Goal: Check status: Check status

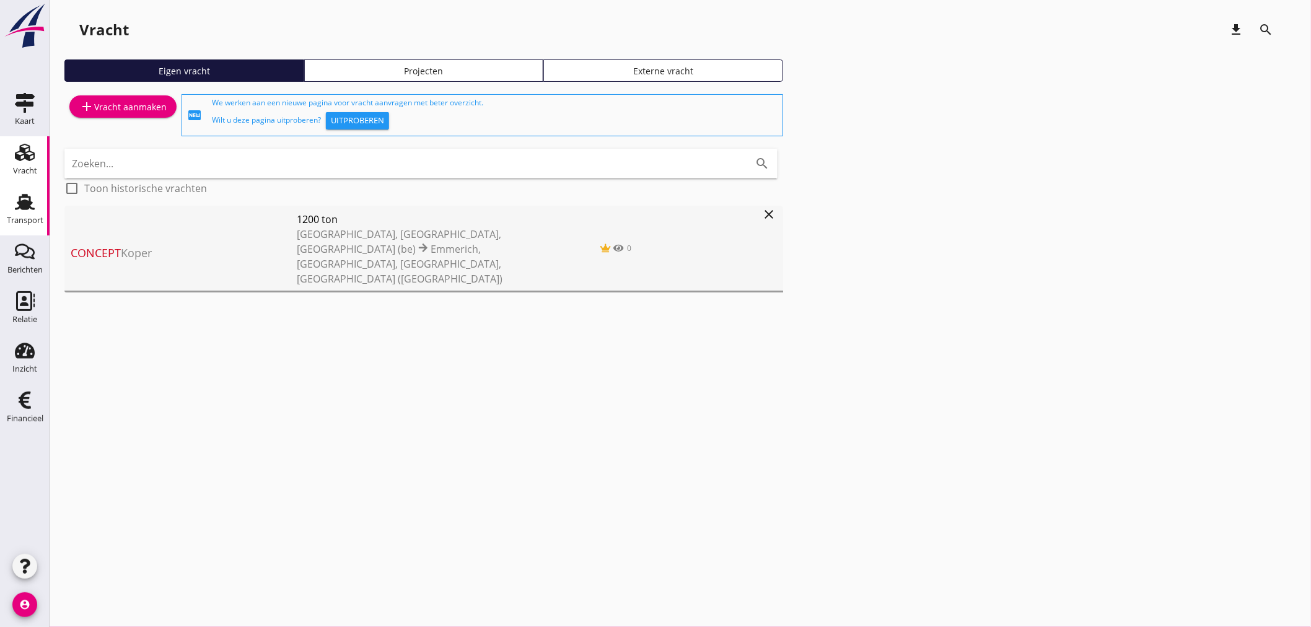
click at [40, 219] on div "Transport" at bounding box center [25, 220] width 37 height 8
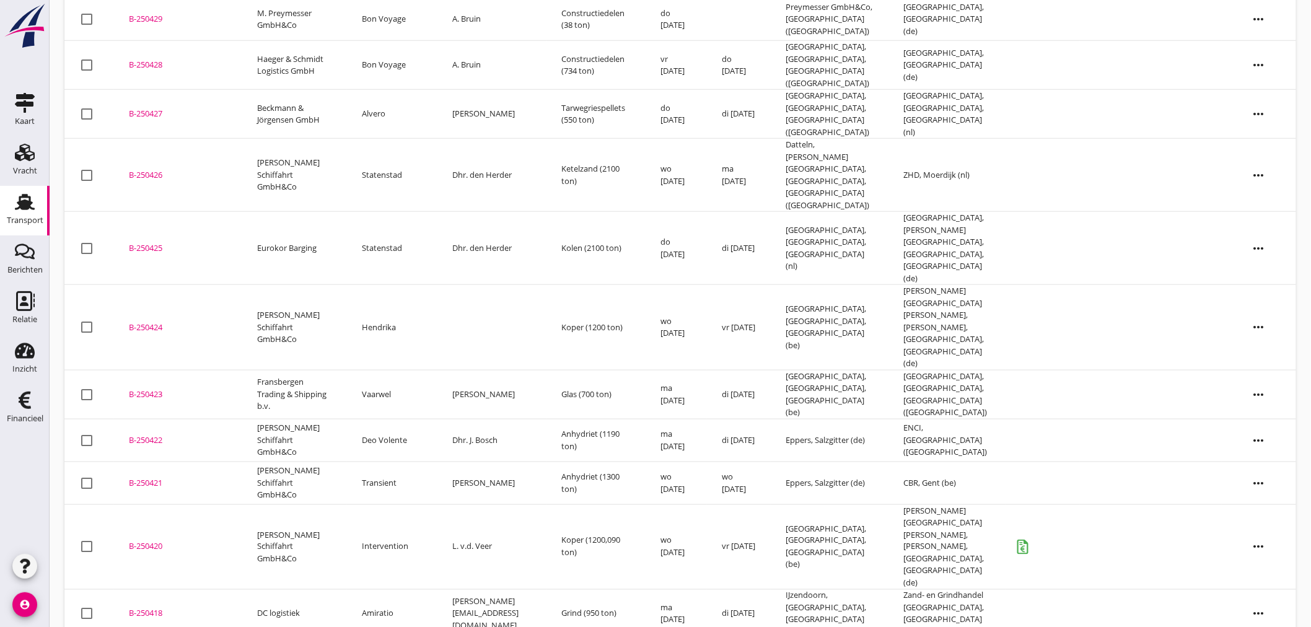
scroll to position [514, 0]
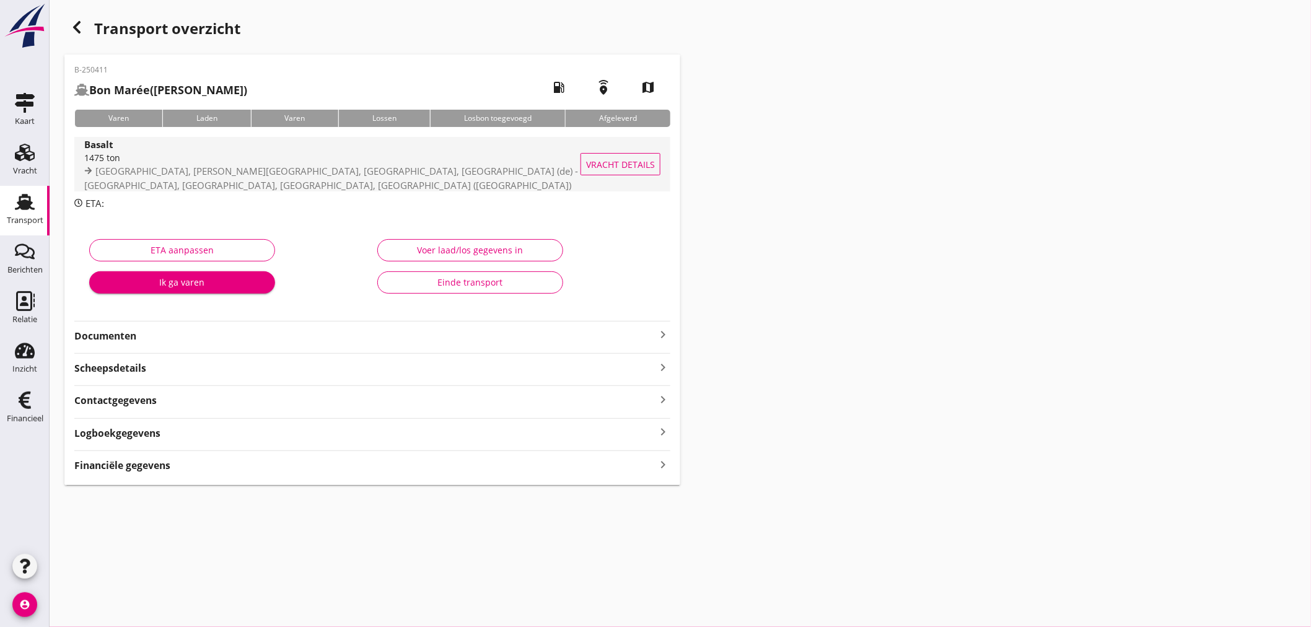
click at [268, 162] on div "1475 ton" at bounding box center [350, 157] width 533 height 13
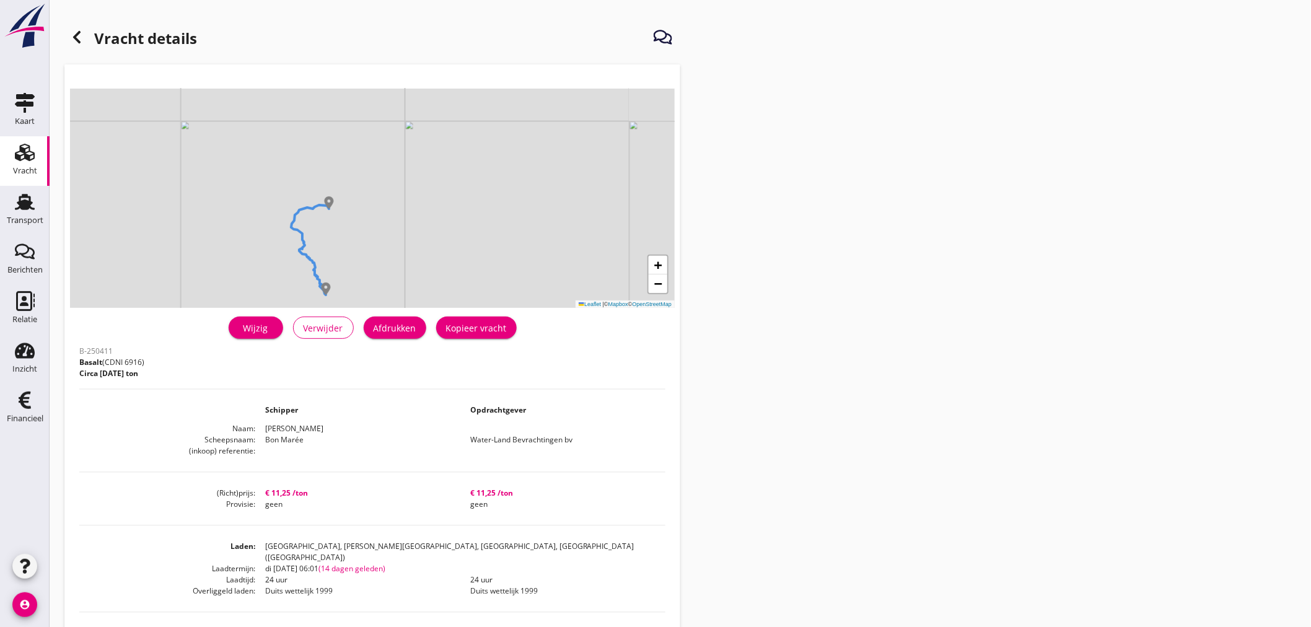
scroll to position [69, 0]
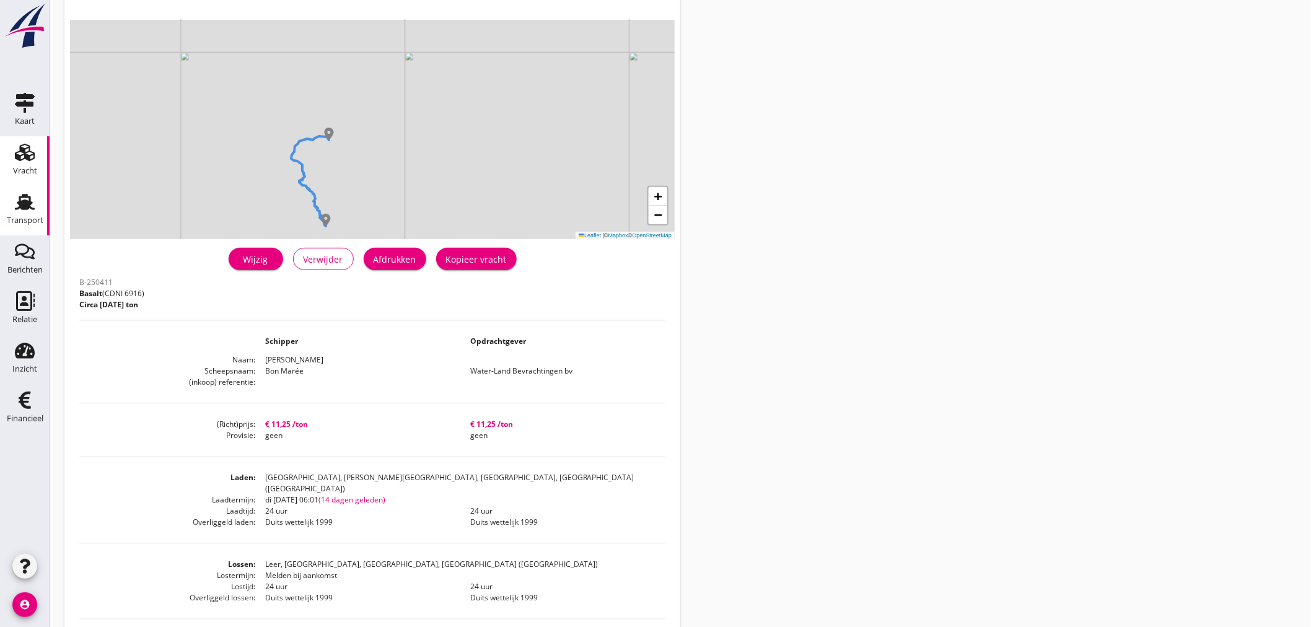
click at [29, 212] on div "Transport" at bounding box center [25, 220] width 37 height 17
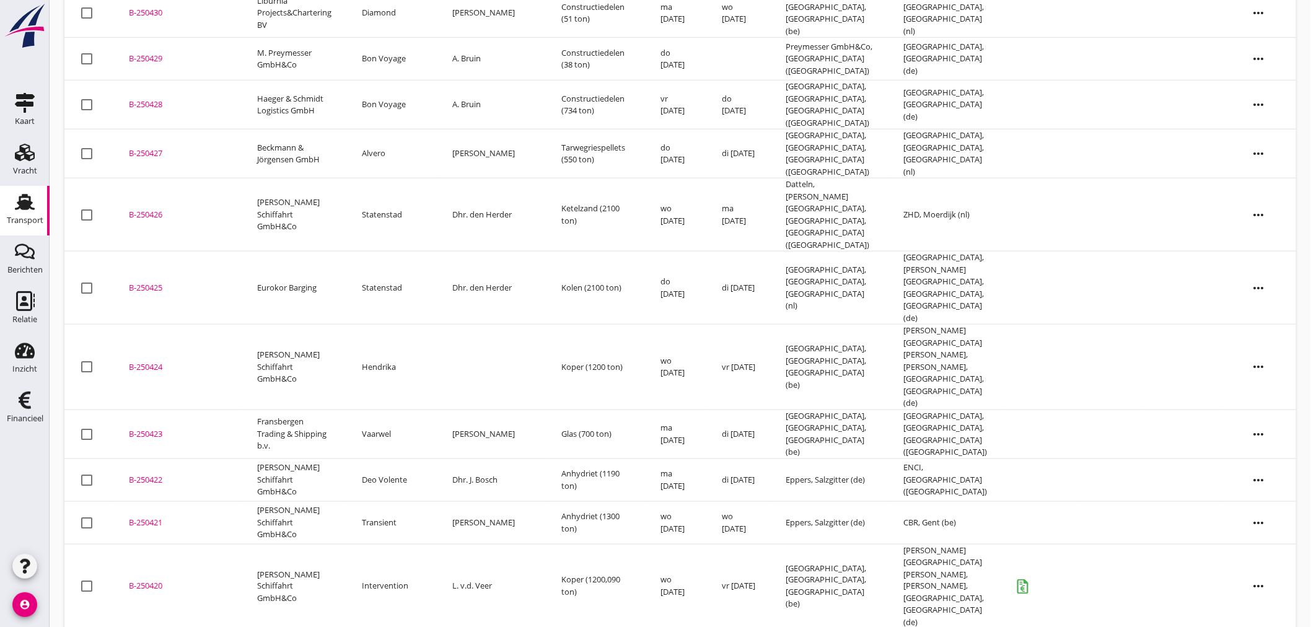
scroll to position [883, 0]
